Goal: Information Seeking & Learning: Learn about a topic

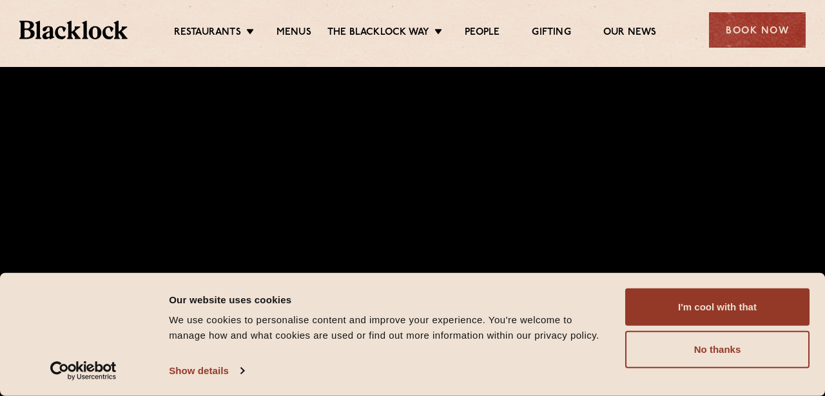
scroll to position [398, 0]
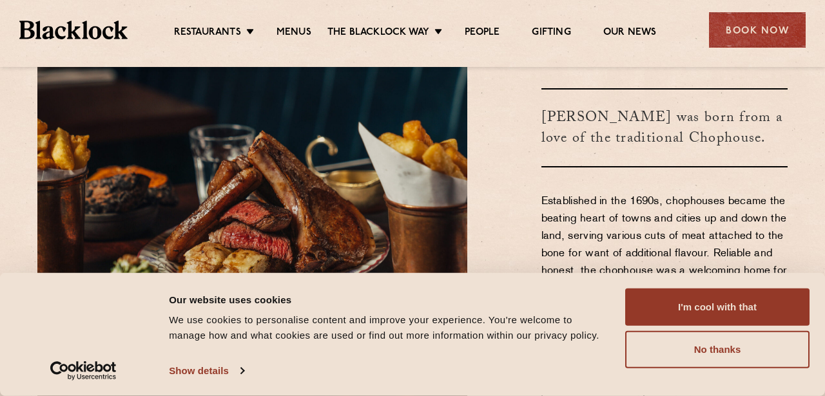
click at [679, 363] on button "No thanks" at bounding box center [717, 349] width 184 height 37
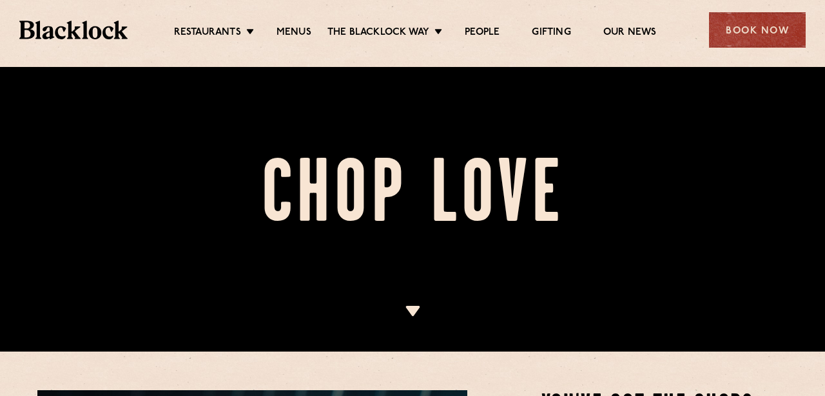
scroll to position [35, 0]
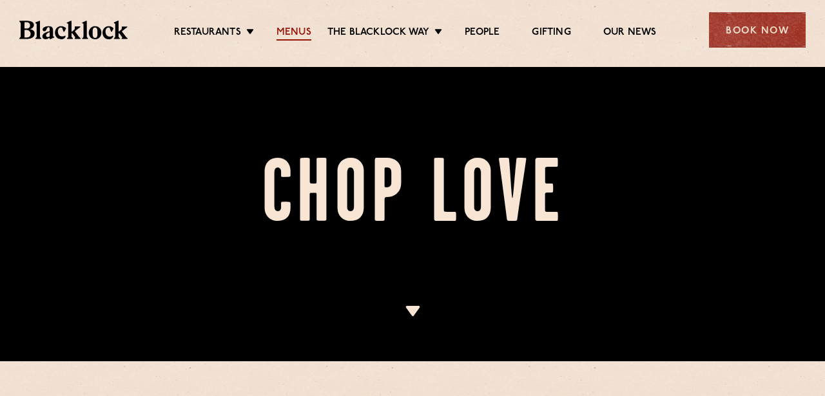
click at [297, 31] on link "Menus" at bounding box center [294, 33] width 35 height 14
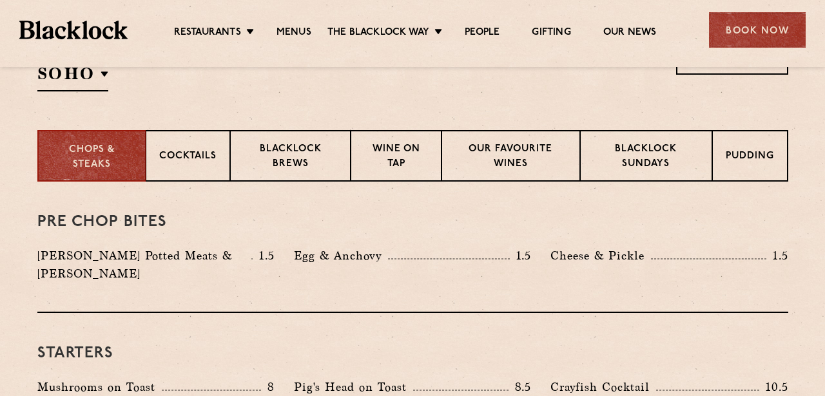
scroll to position [482, 0]
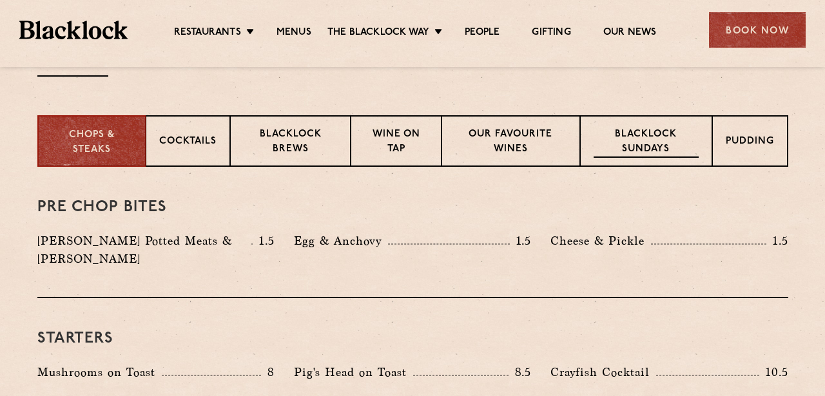
click at [623, 135] on p "Blacklock Sundays" at bounding box center [646, 143] width 104 height 30
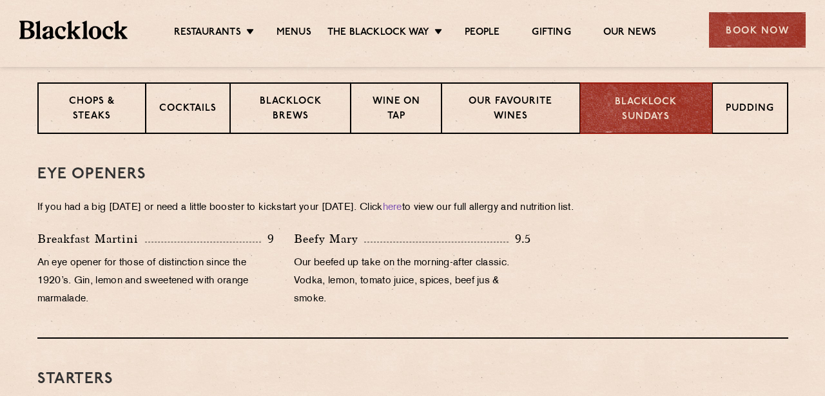
scroll to position [512, 0]
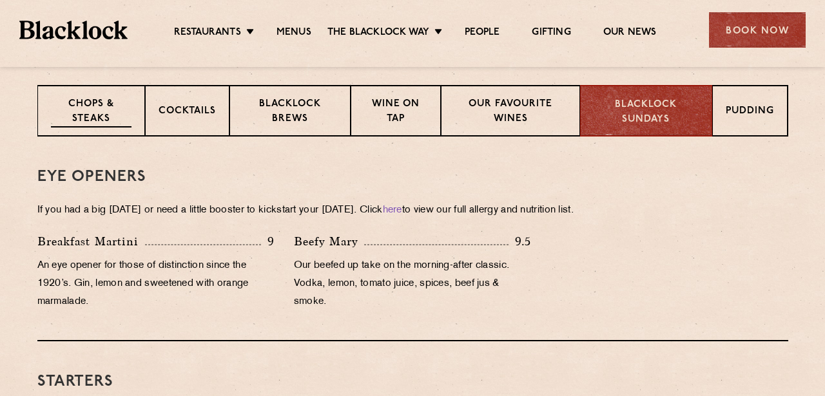
click at [130, 120] on p "Chops & Steaks" at bounding box center [91, 112] width 81 height 30
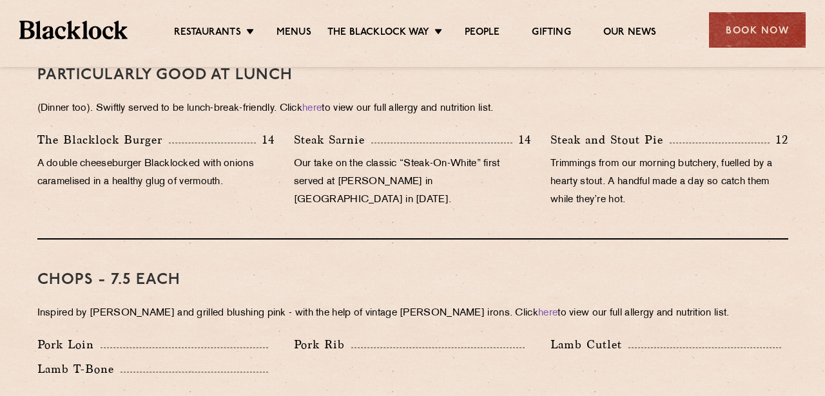
scroll to position [810, 0]
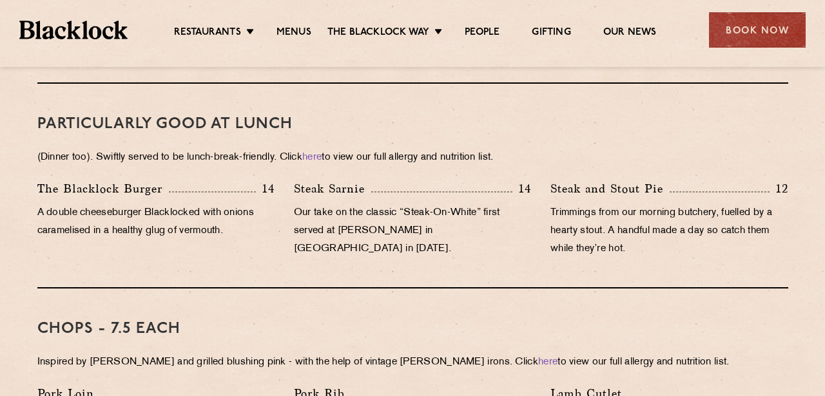
click at [319, 149] on p "(Dinner too). Swiftly served to be lunch-break-friendly. Click here to view our…" at bounding box center [412, 158] width 751 height 18
click at [319, 153] on link "here" at bounding box center [311, 158] width 19 height 10
click at [219, 297] on div "Chops - 7.5 each Inspired by Joe Beef and grilled blushing pink - with the help…" at bounding box center [412, 373] width 751 height 169
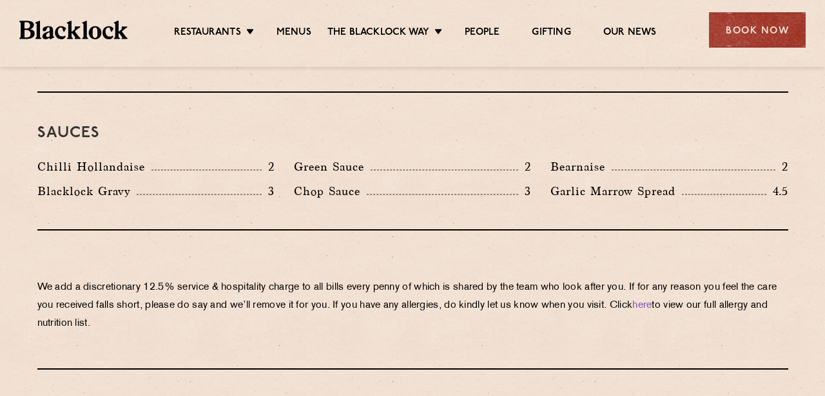
scroll to position [2134, 0]
drag, startPoint x: 297, startPoint y: 133, endPoint x: 365, endPoint y: 133, distance: 68.3
click at [365, 157] on p "Green Sauce" at bounding box center [332, 166] width 77 height 18
